Goal: Information Seeking & Learning: Learn about a topic

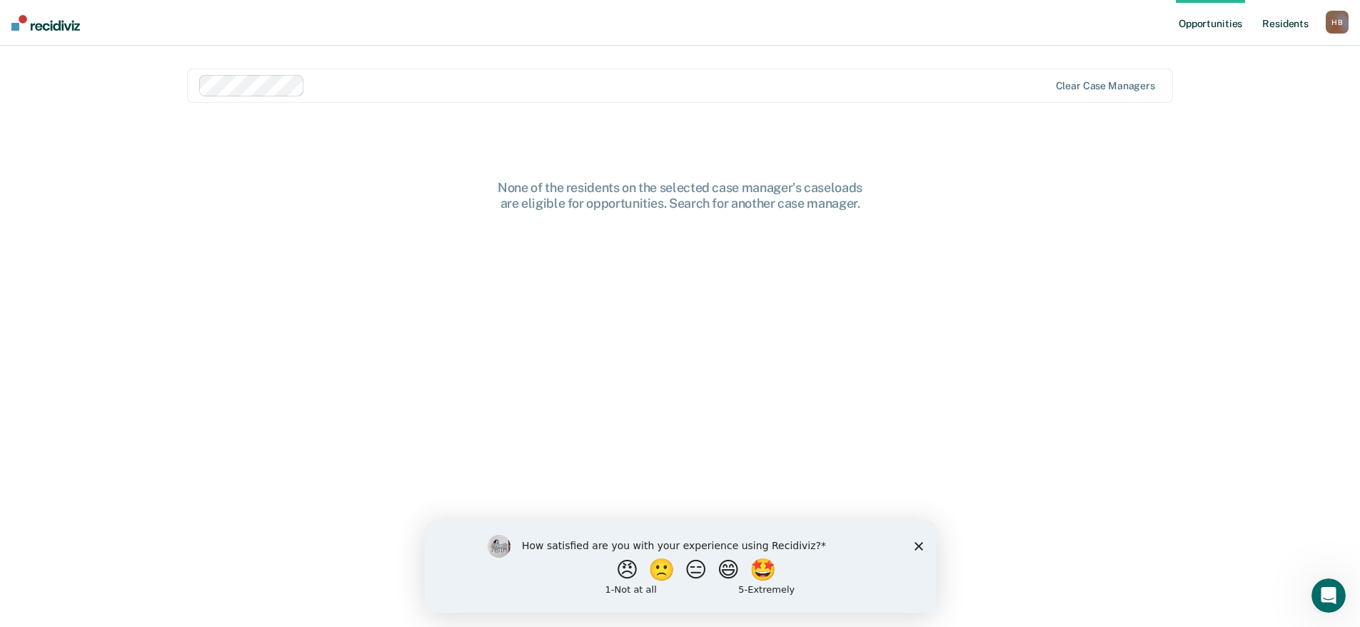
click at [1276, 24] on link "Resident s" at bounding box center [1285, 23] width 52 height 46
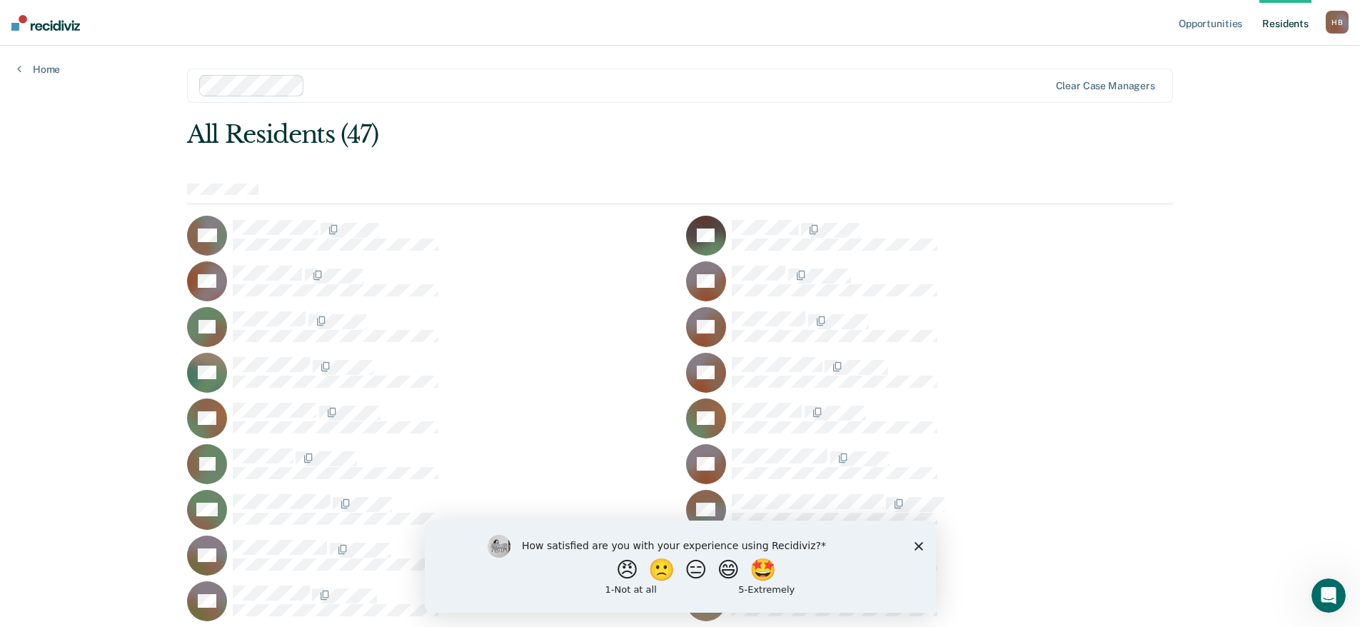
click at [917, 538] on div "How satisfied are you with your experience using Recidiviz? 😠 🙁 😑 😄 🤩 1 - Not a…" at bounding box center [679, 566] width 511 height 92
click at [917, 543] on icon "Close survey" at bounding box center [918, 545] width 9 height 9
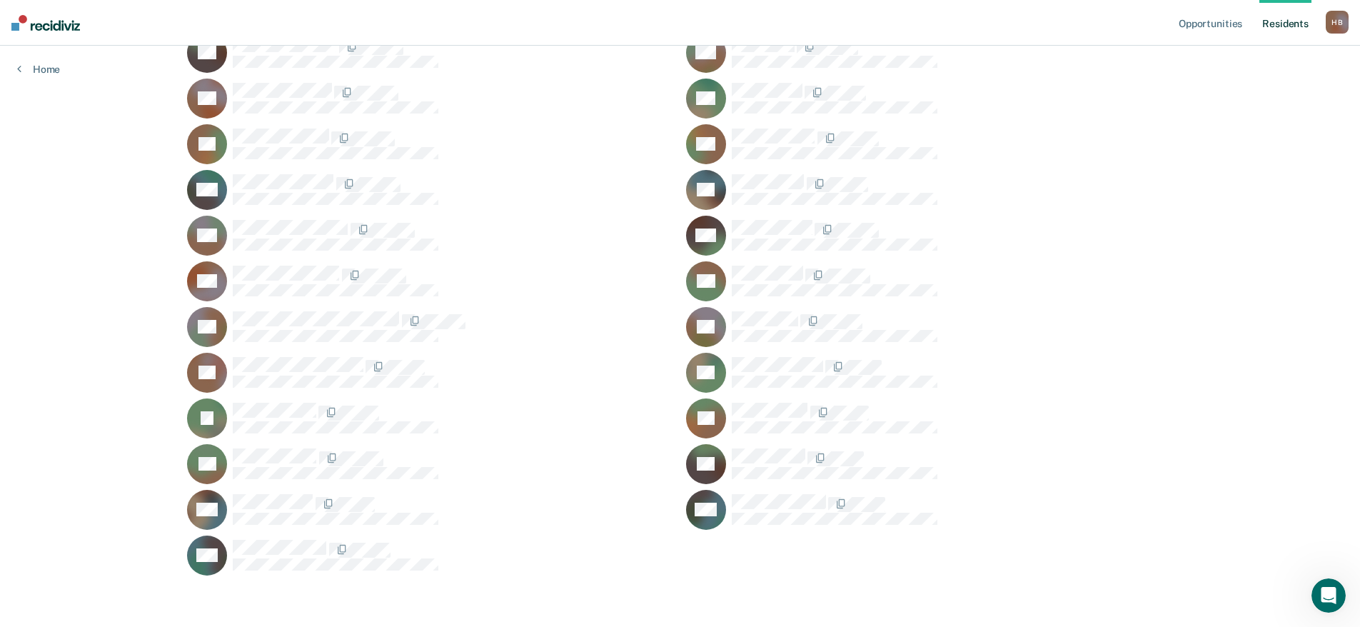
scroll to position [735, 0]
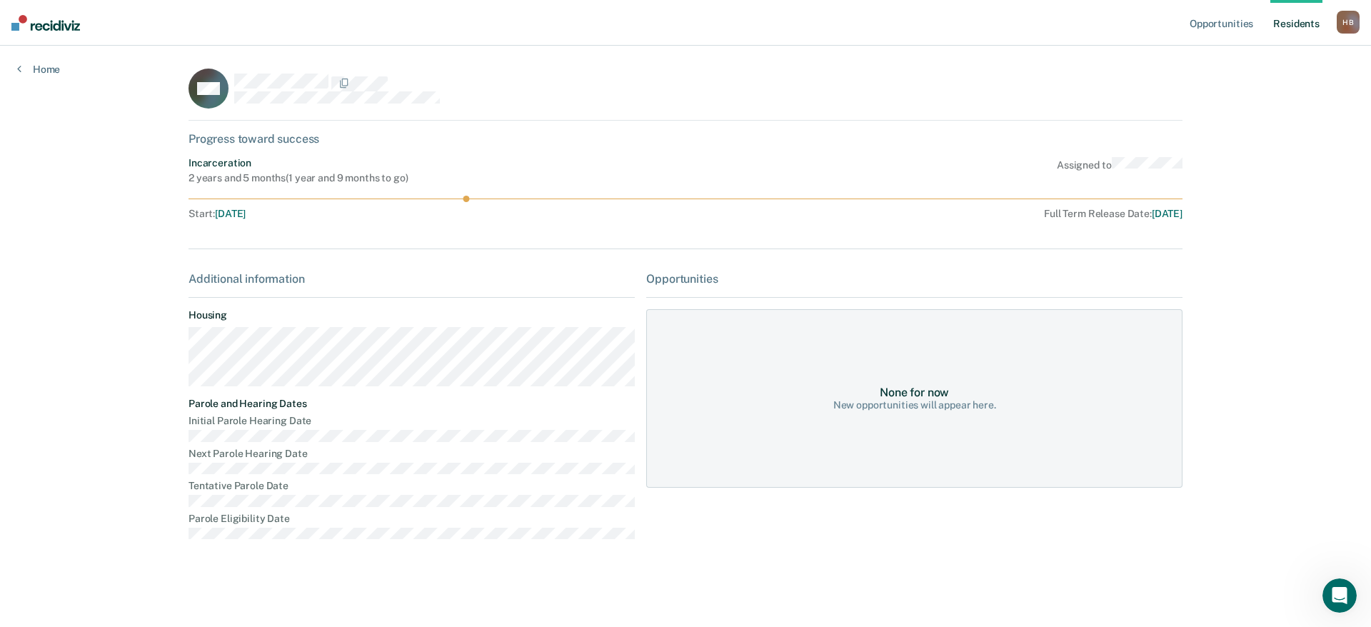
click at [46, 77] on div "Opportunities Resident s [PERSON_NAME] [PERSON_NAME] Profile How it works Log O…" at bounding box center [685, 313] width 1371 height 627
click at [45, 72] on link "Home" at bounding box center [38, 69] width 43 height 13
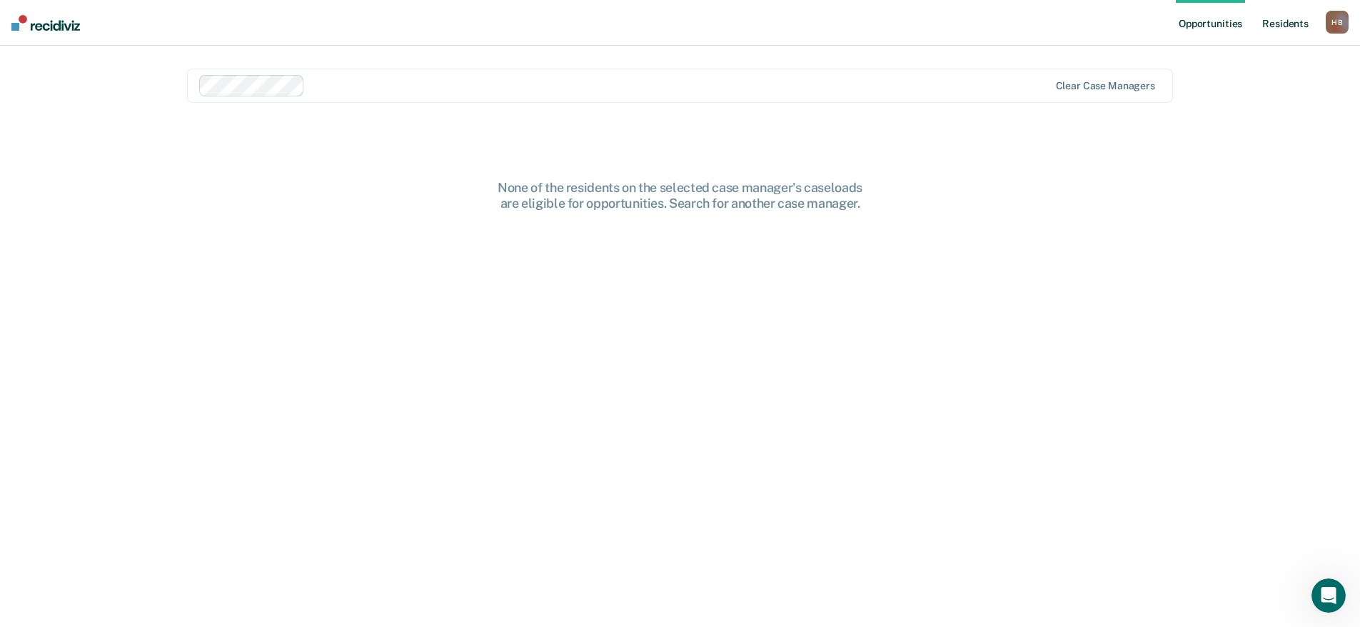
click at [1300, 26] on link "Resident s" at bounding box center [1285, 23] width 52 height 46
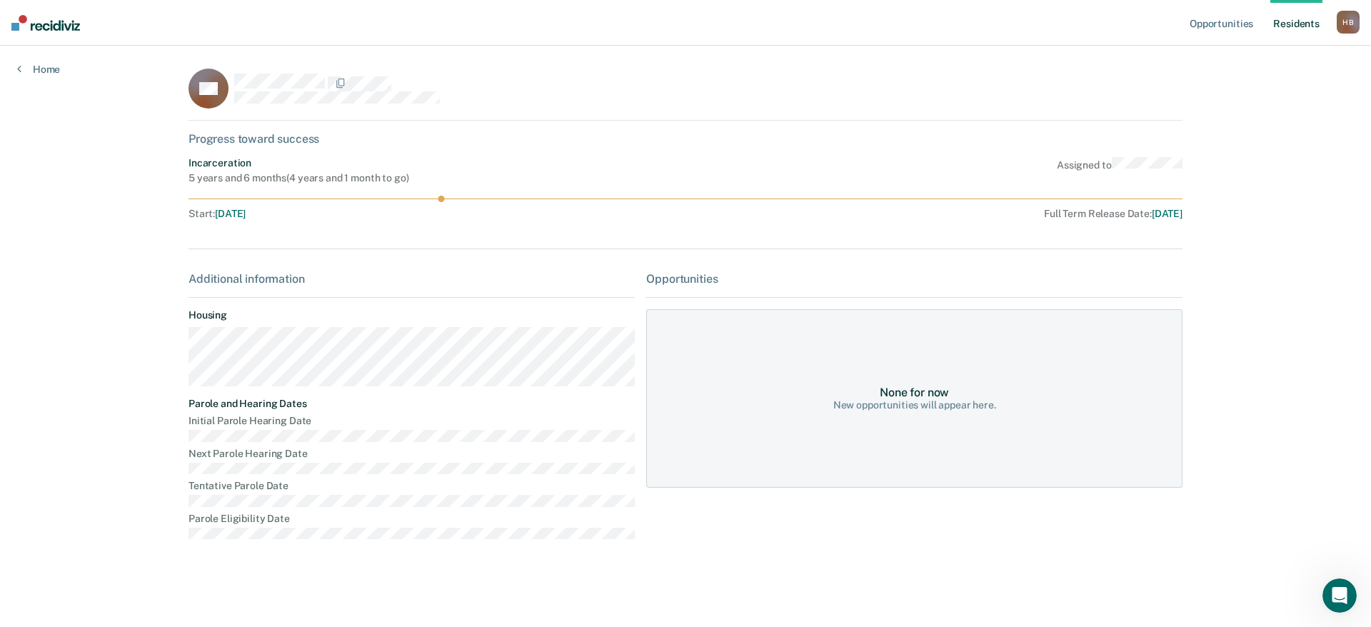
click at [710, 507] on div "Opportunities None for now New opportunities will appear here." at bounding box center [914, 411] width 536 height 279
click at [1307, 15] on link "Resident s" at bounding box center [1296, 23] width 52 height 46
